Goal: Find specific page/section: Find specific page/section

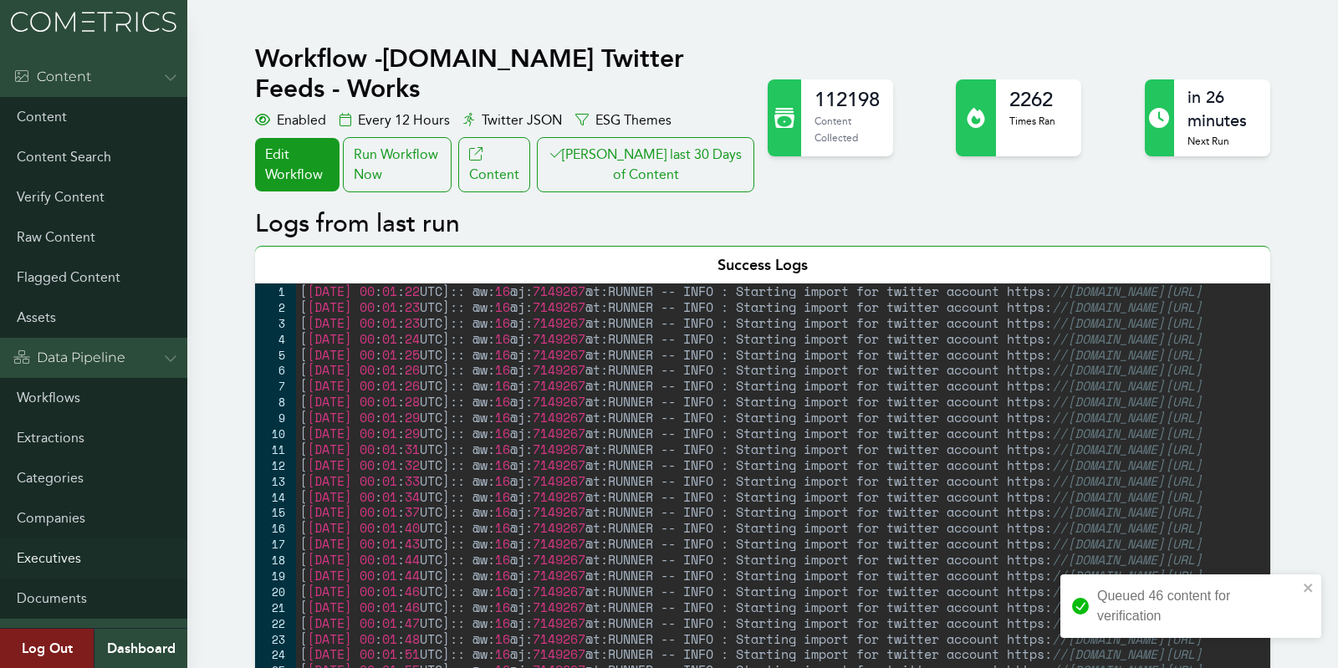
click at [54, 543] on link "Executives" at bounding box center [93, 559] width 187 height 40
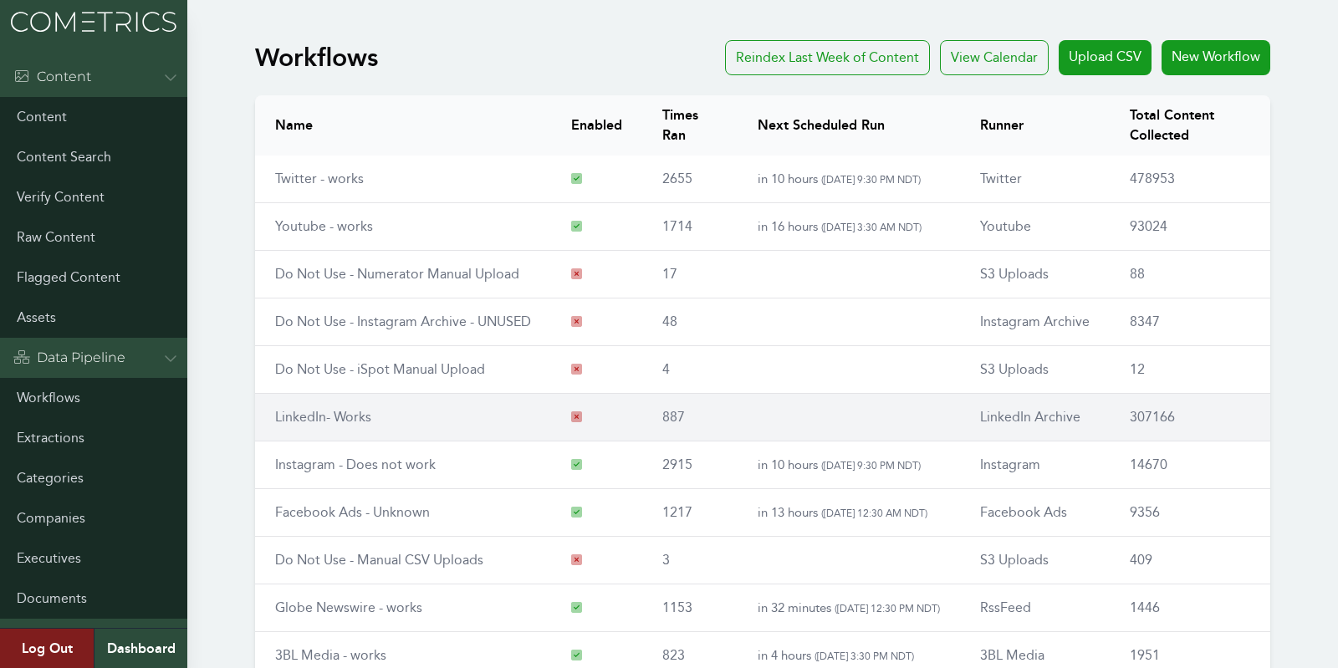
click at [301, 417] on link "LinkedIn- Works" at bounding box center [323, 417] width 96 height 16
